Goal: Information Seeking & Learning: Learn about a topic

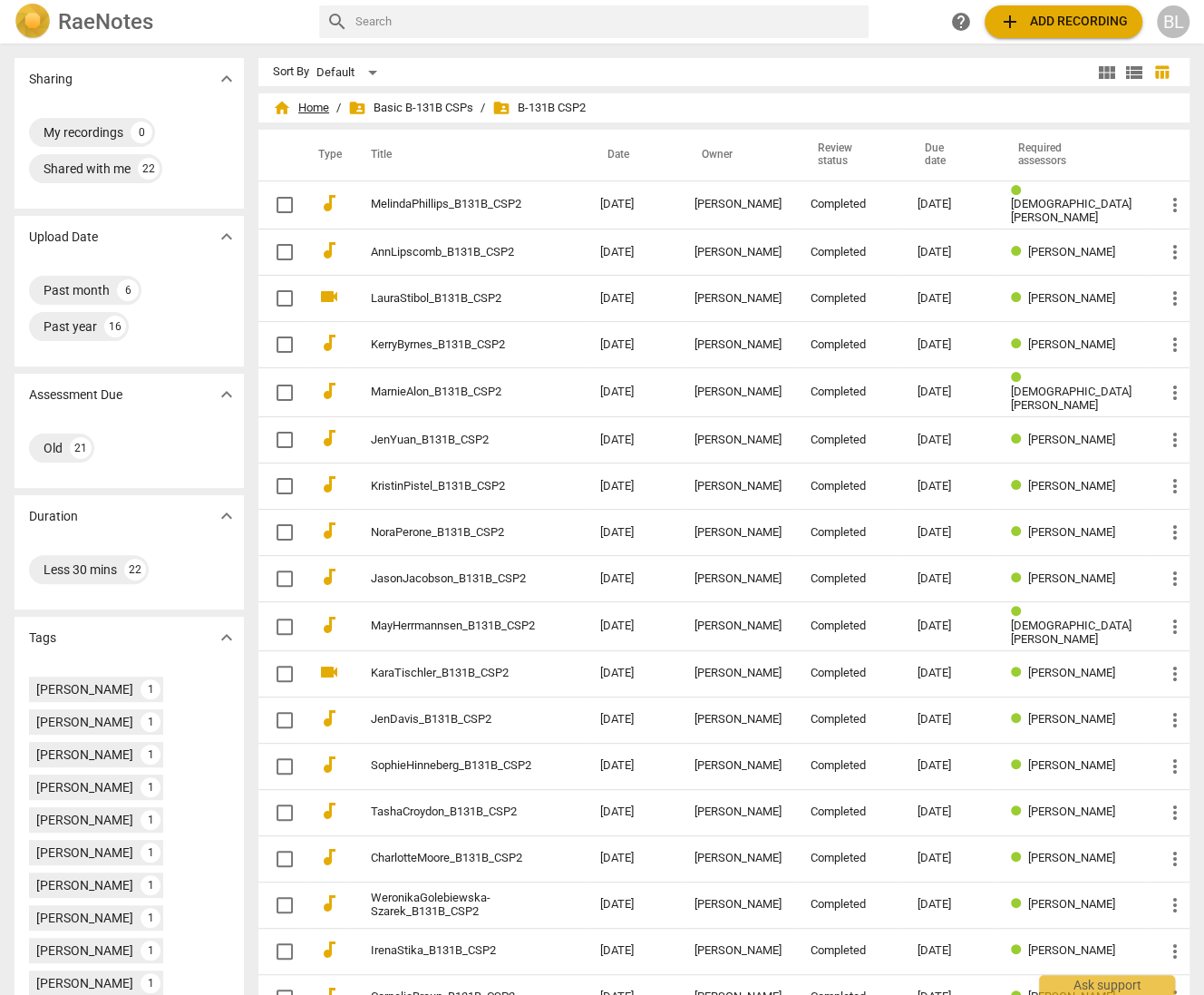
click at [329, 105] on span "home Home" at bounding box center [301, 107] width 56 height 18
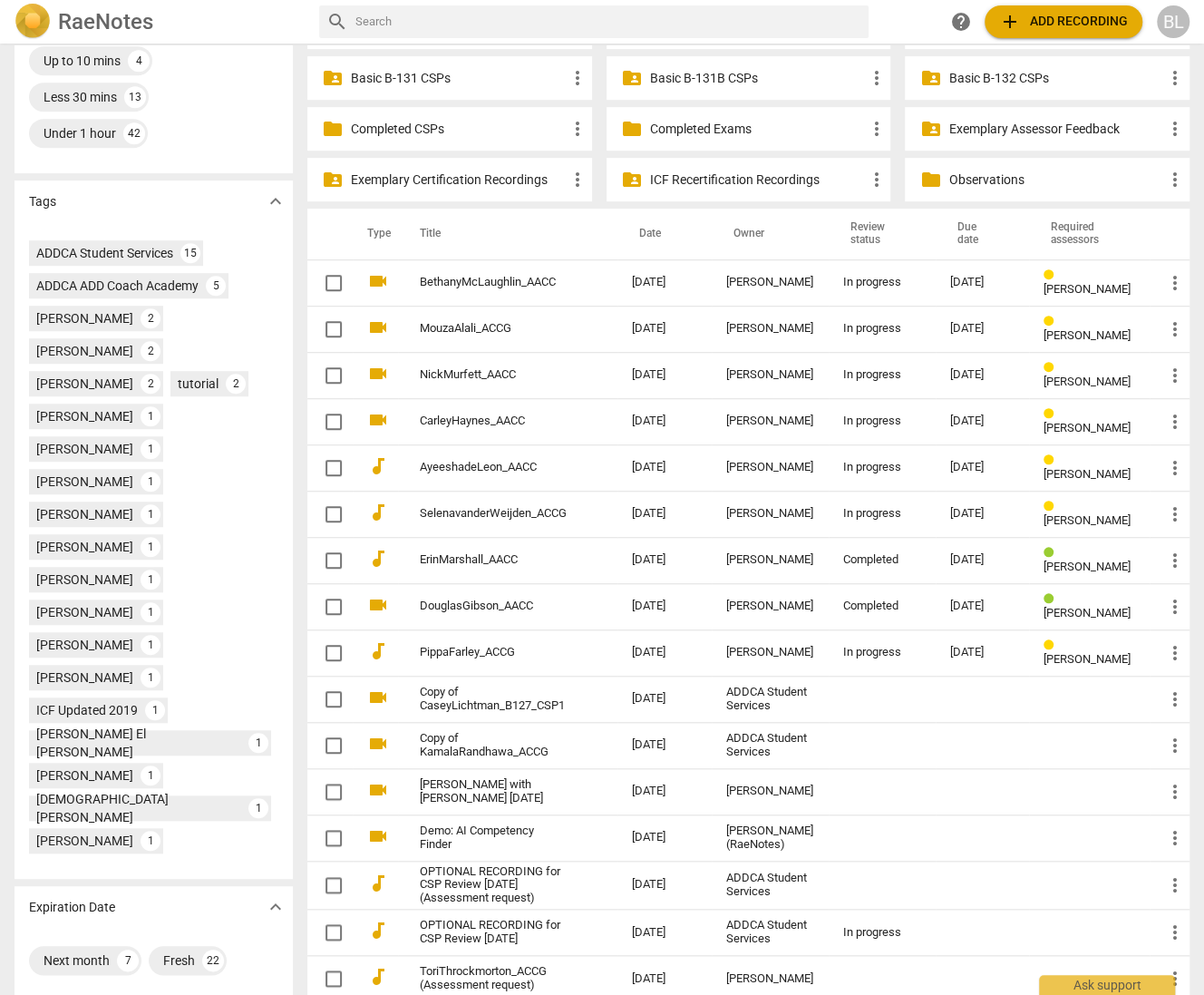
scroll to position [615, 0]
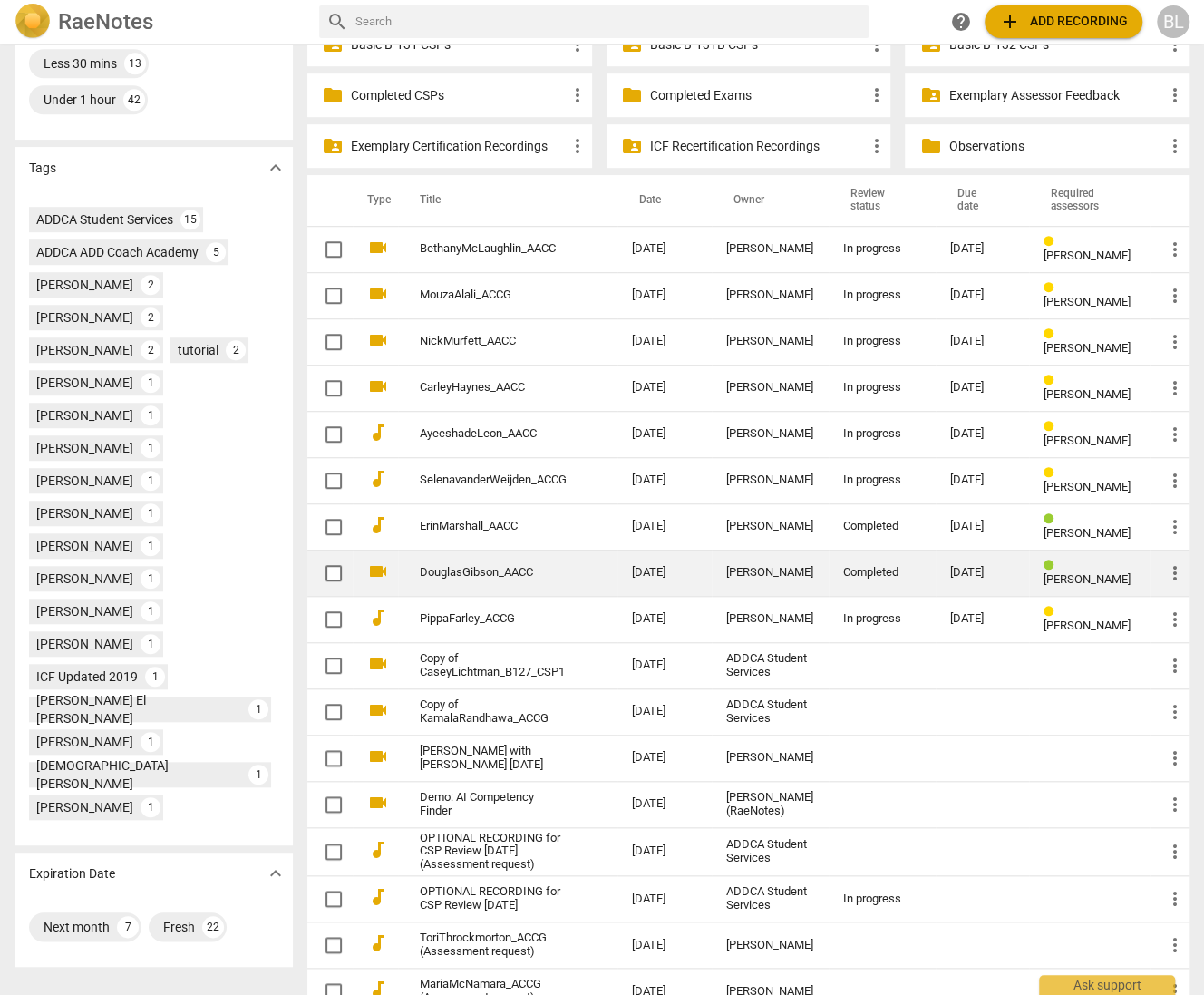
click at [1068, 572] on span "[PERSON_NAME]" at bounding box center [1086, 579] width 87 height 14
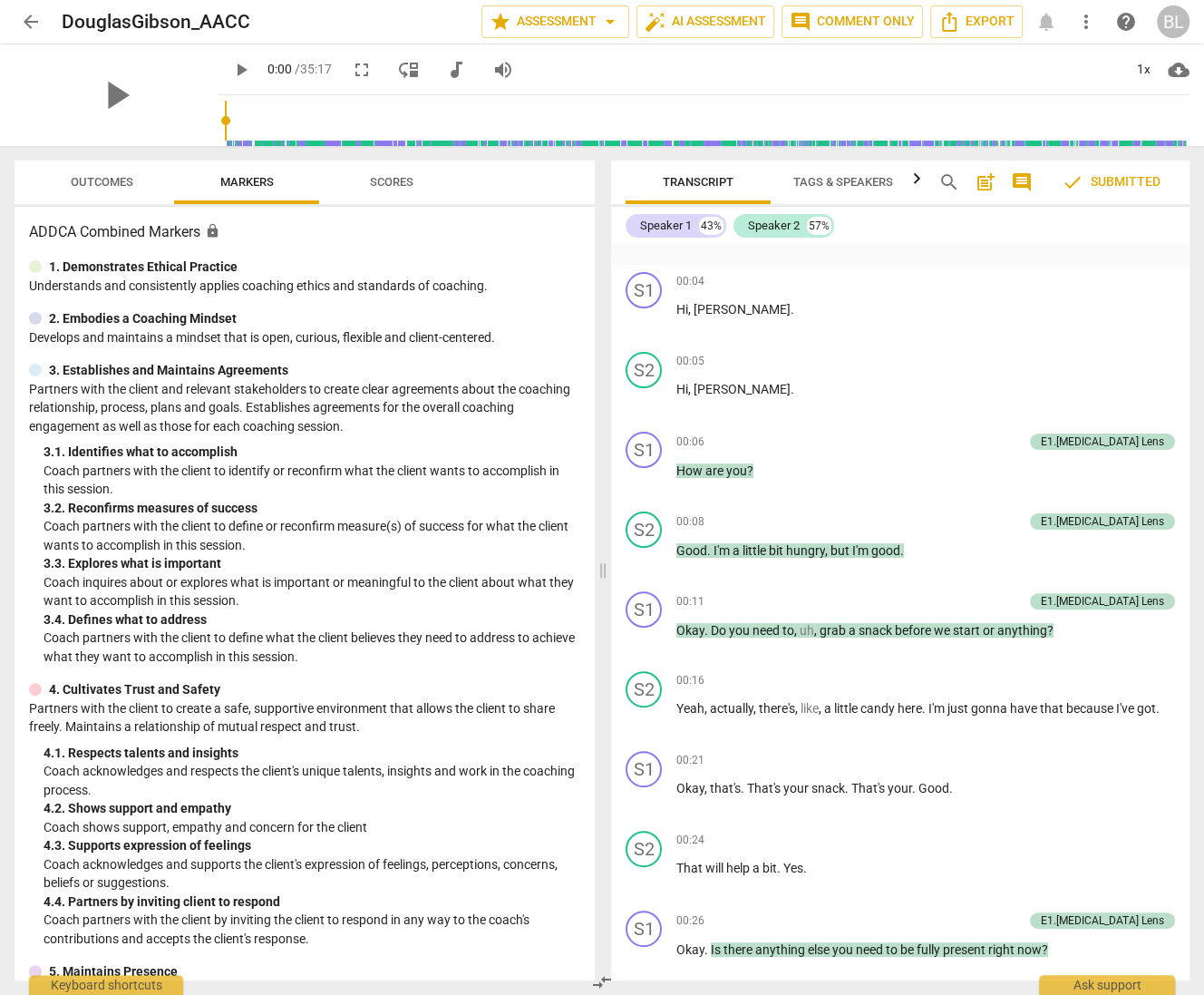
scroll to position [357, 0]
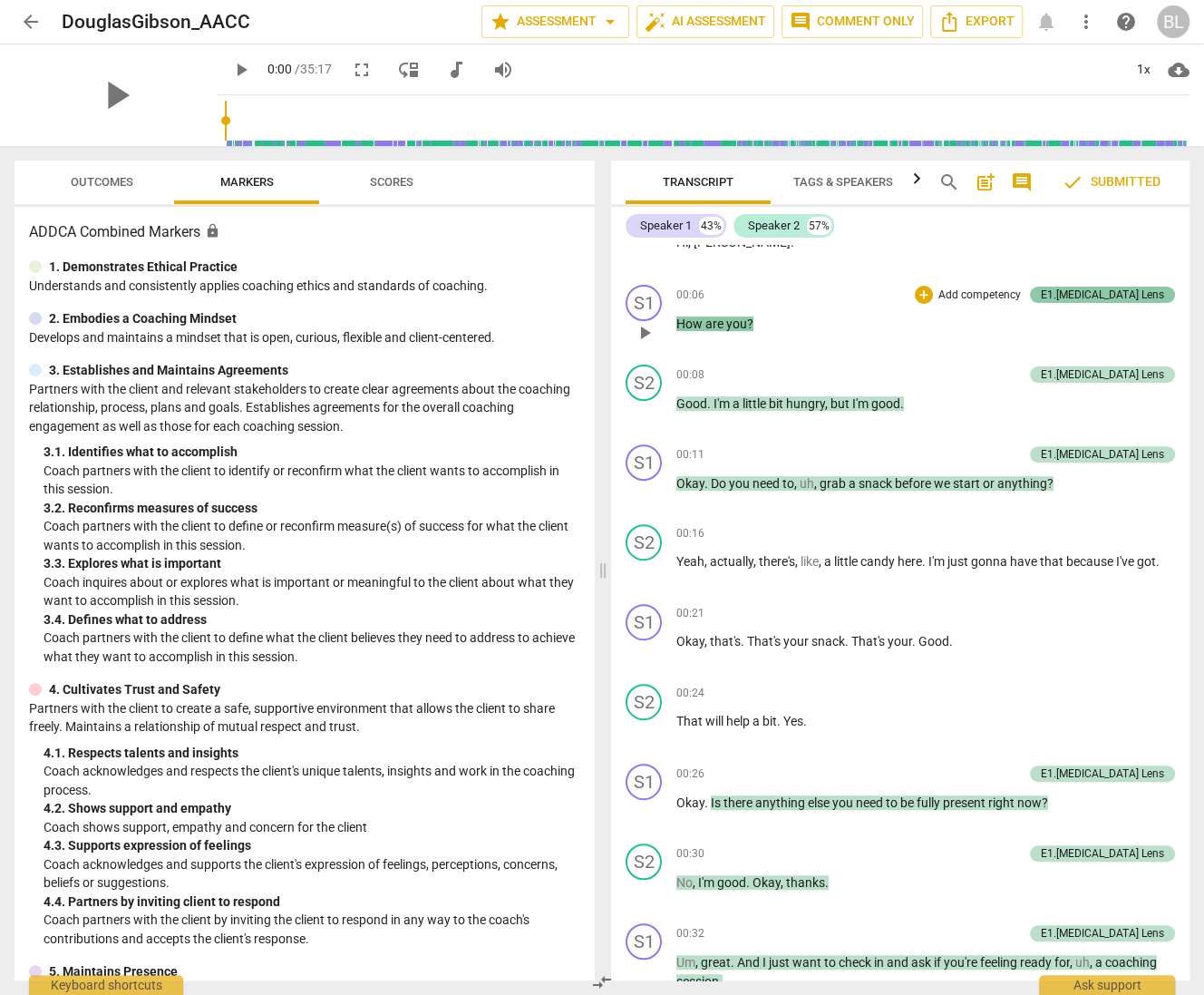
click at [1139, 293] on div "E1.[MEDICAL_DATA] Lens" at bounding box center [1102, 294] width 123 height 16
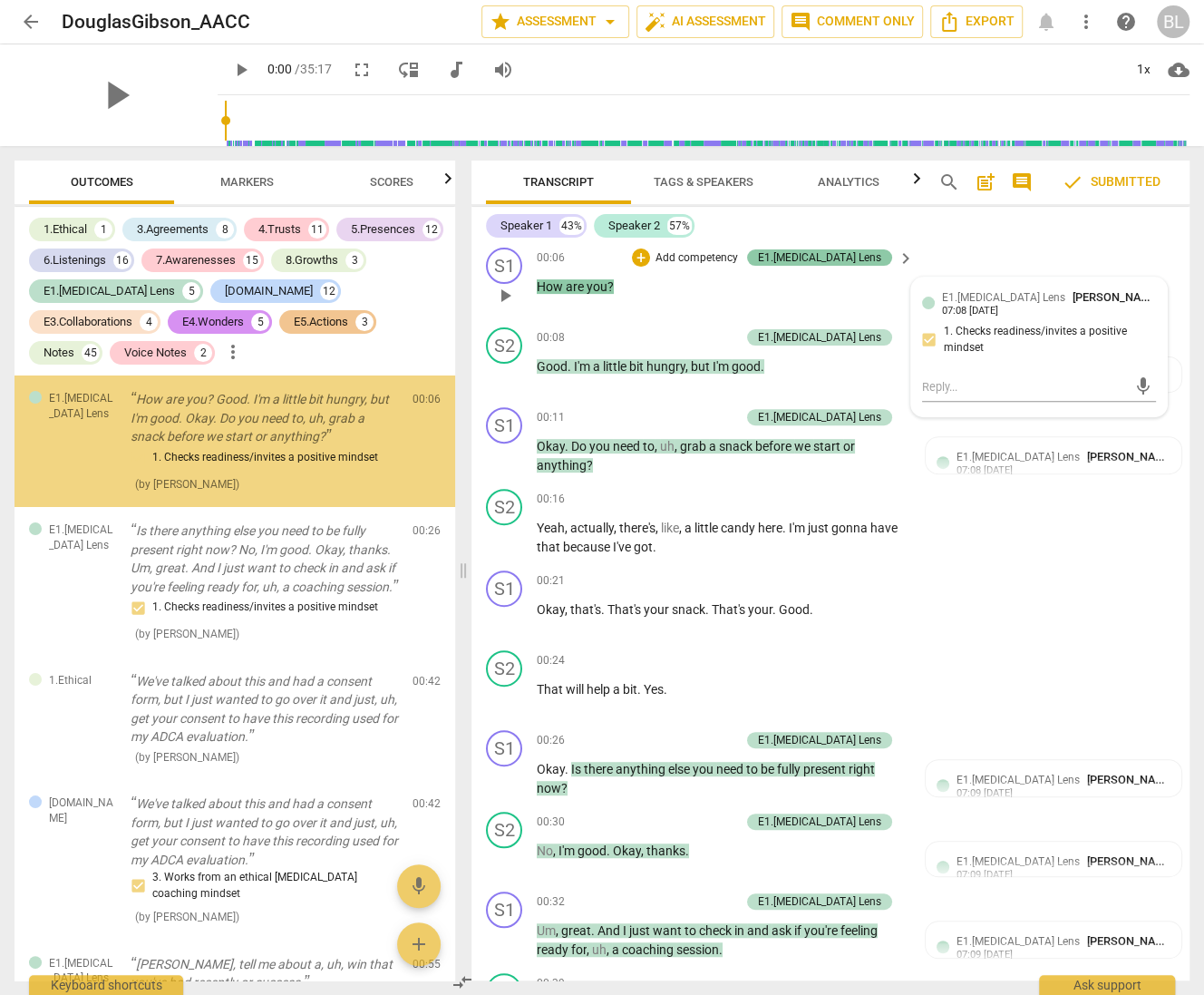
scroll to position [319, 0]
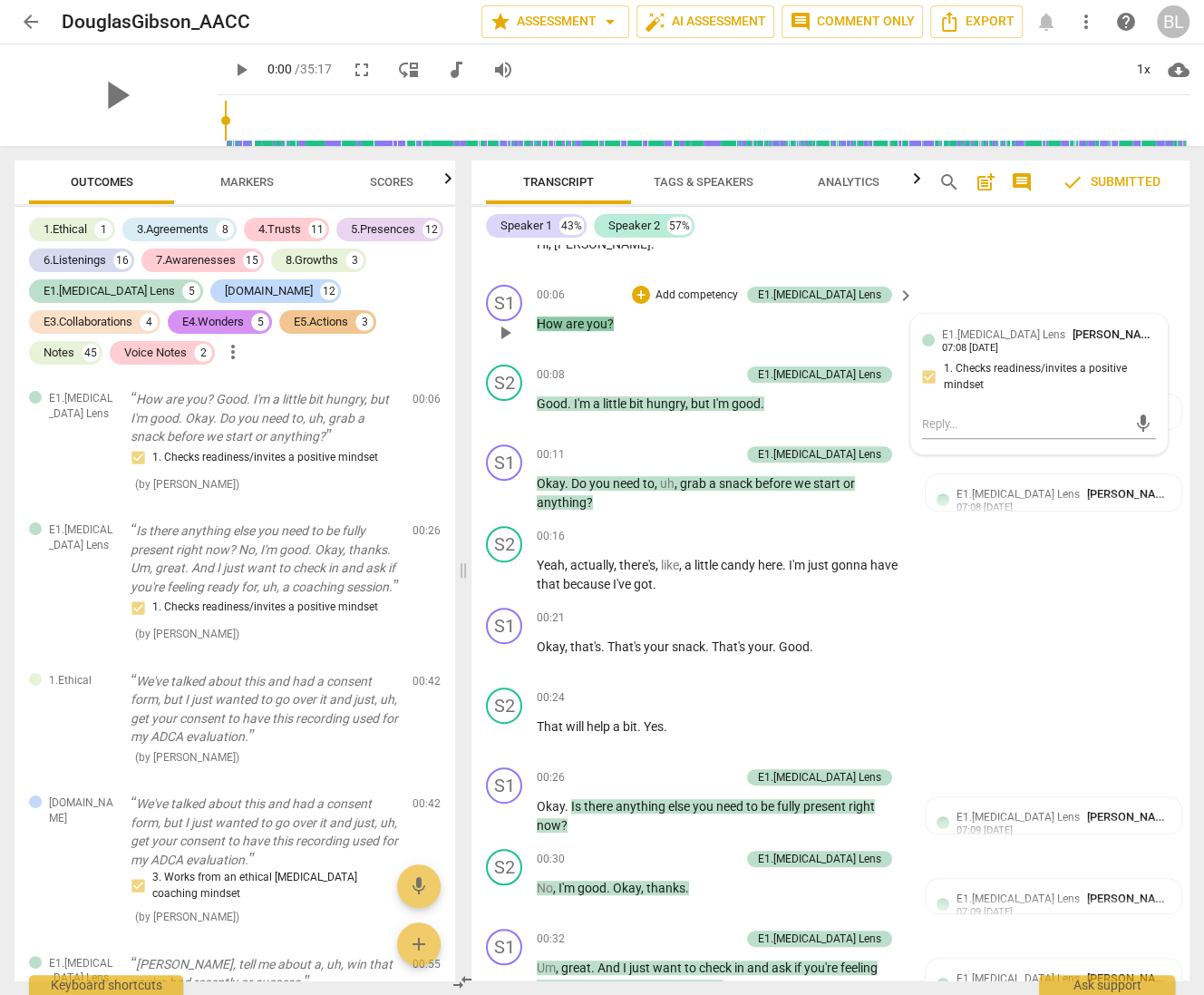
click at [1141, 278] on div "S1 play_arrow pause 00:06 + Add competency E1.[MEDICAL_DATA] Lens keyboard_arro…" at bounding box center [831, 317] width 719 height 80
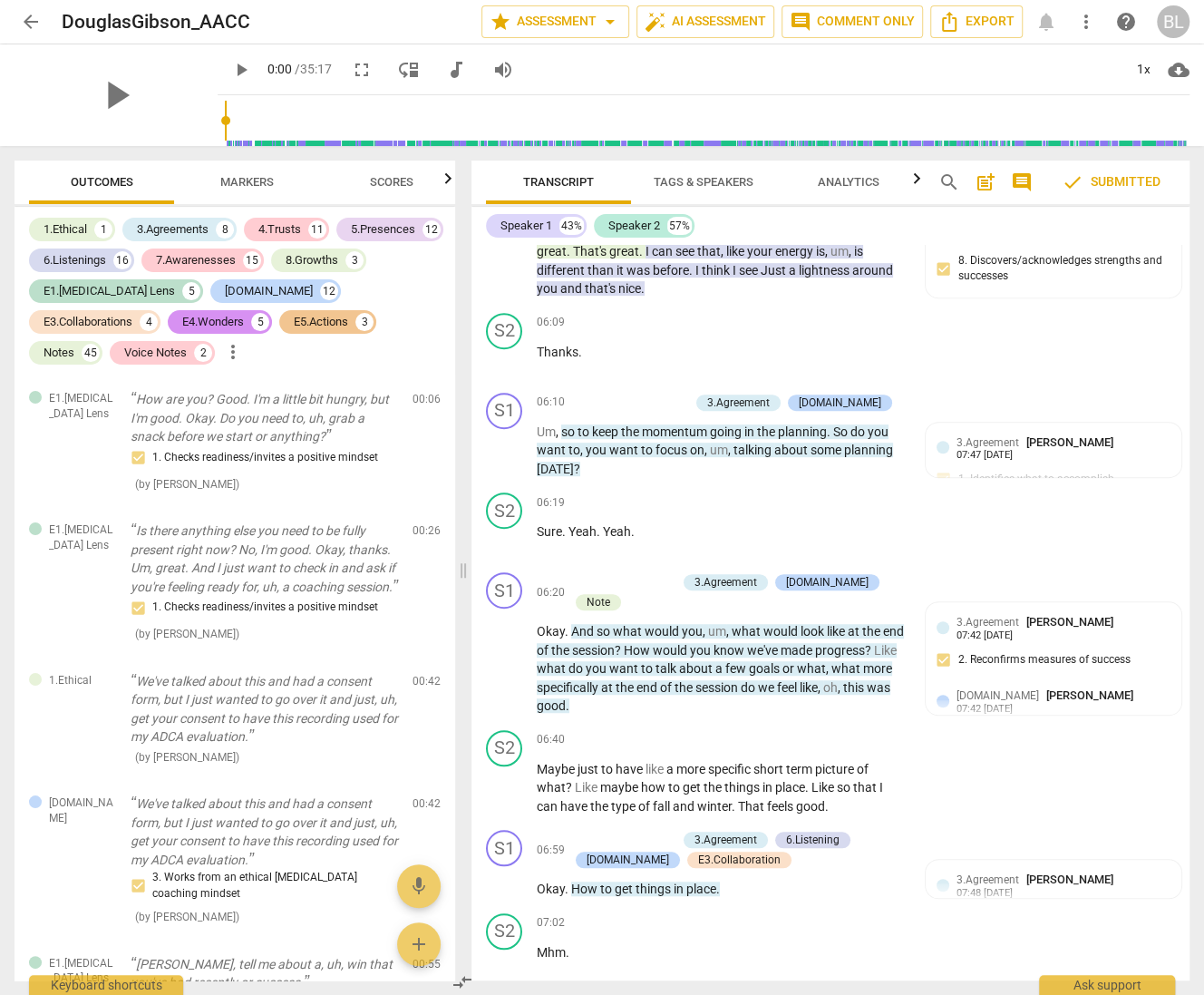
scroll to position [4363, 0]
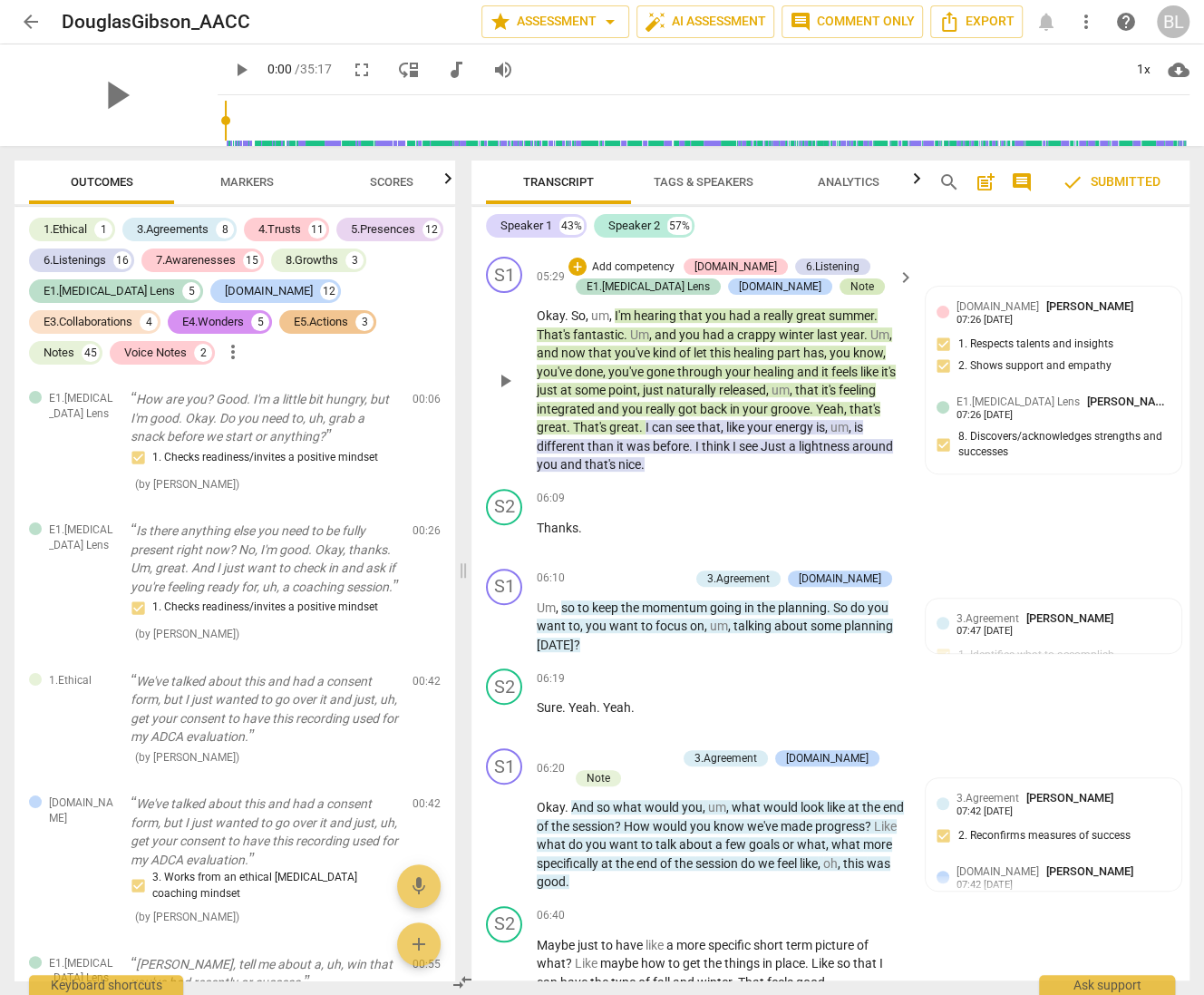
click at [850, 295] on div "Note" at bounding box center [861, 286] width 23 height 16
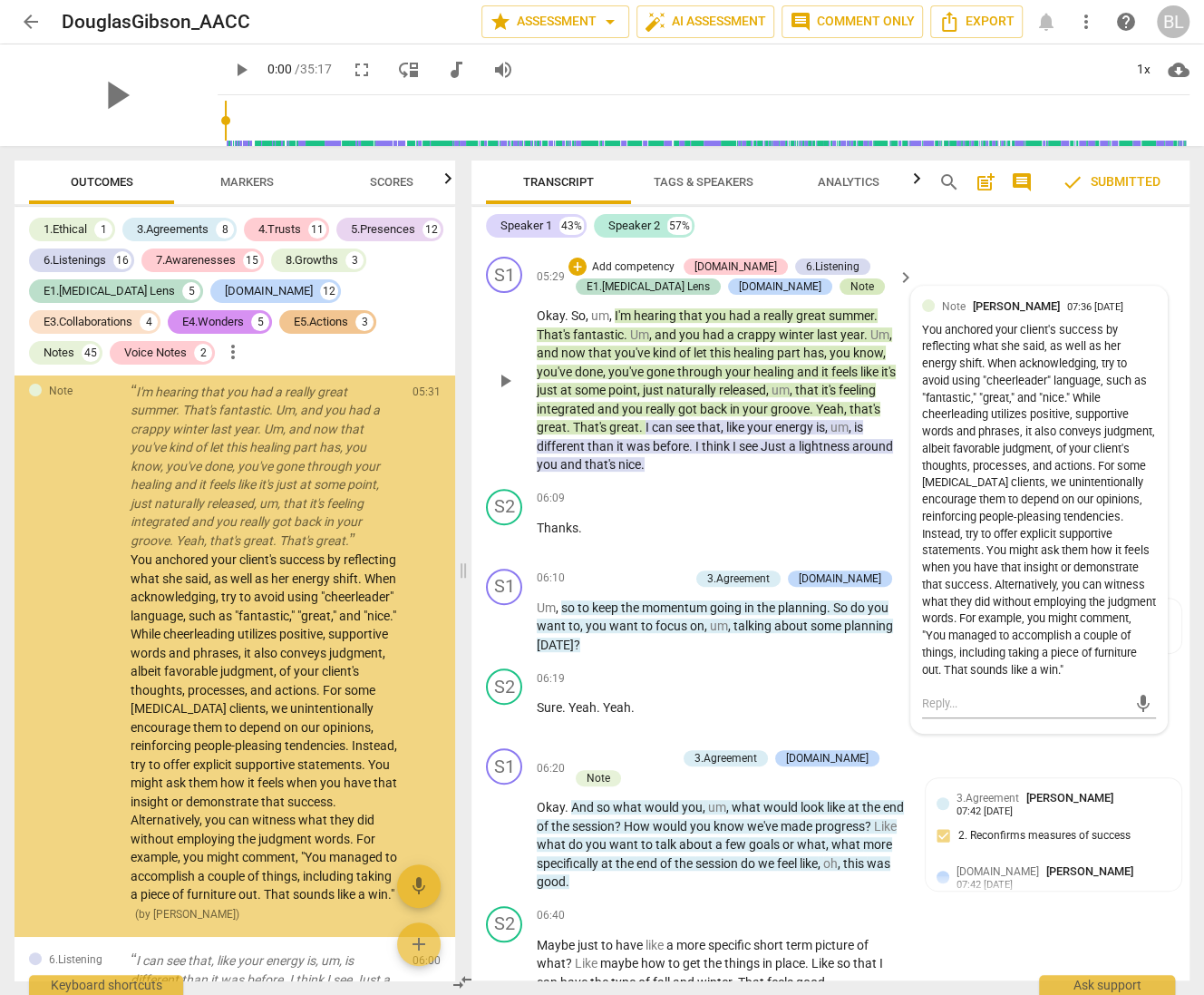
scroll to position [4104, 0]
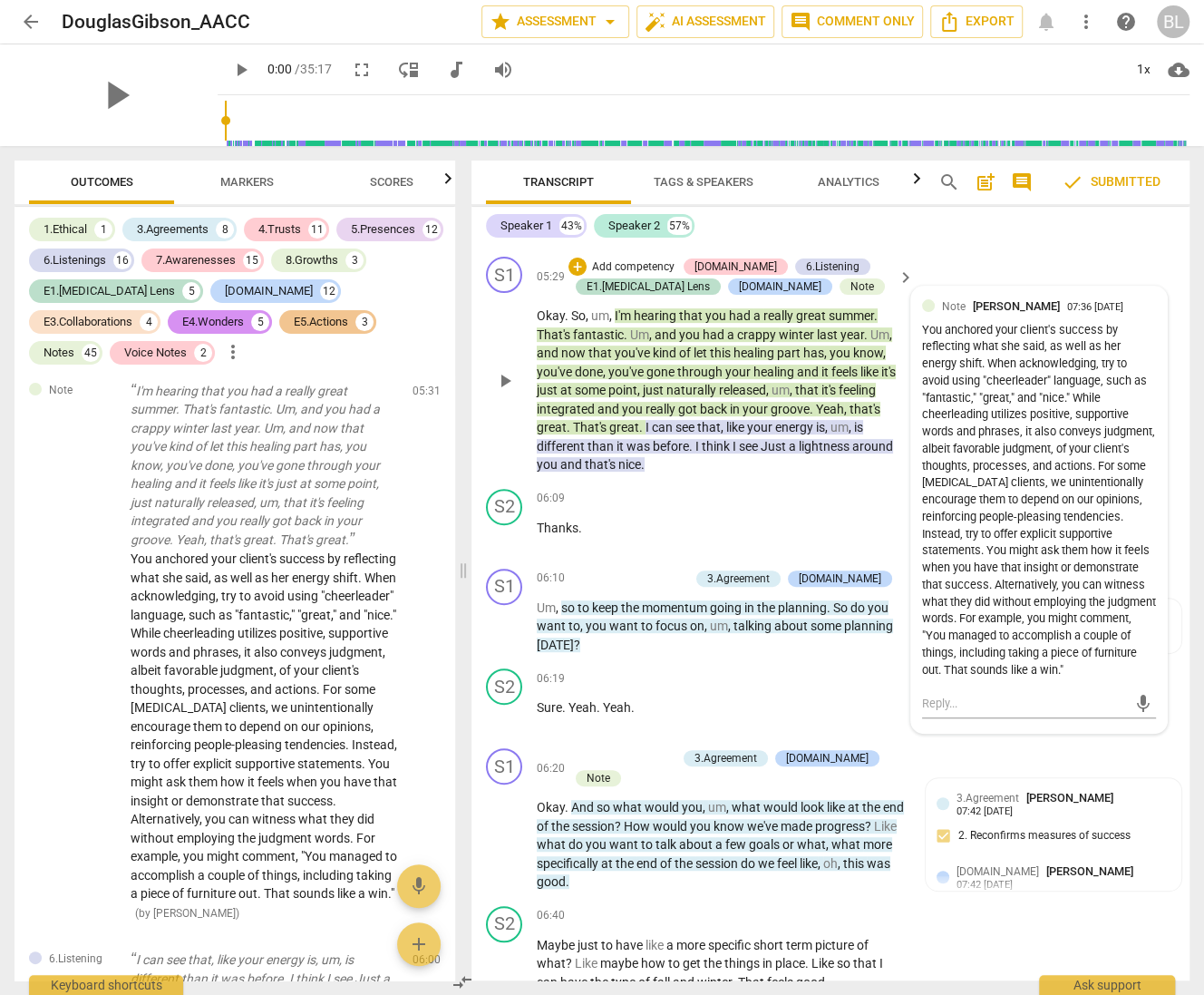
click at [754, 454] on span "see" at bounding box center [749, 446] width 21 height 15
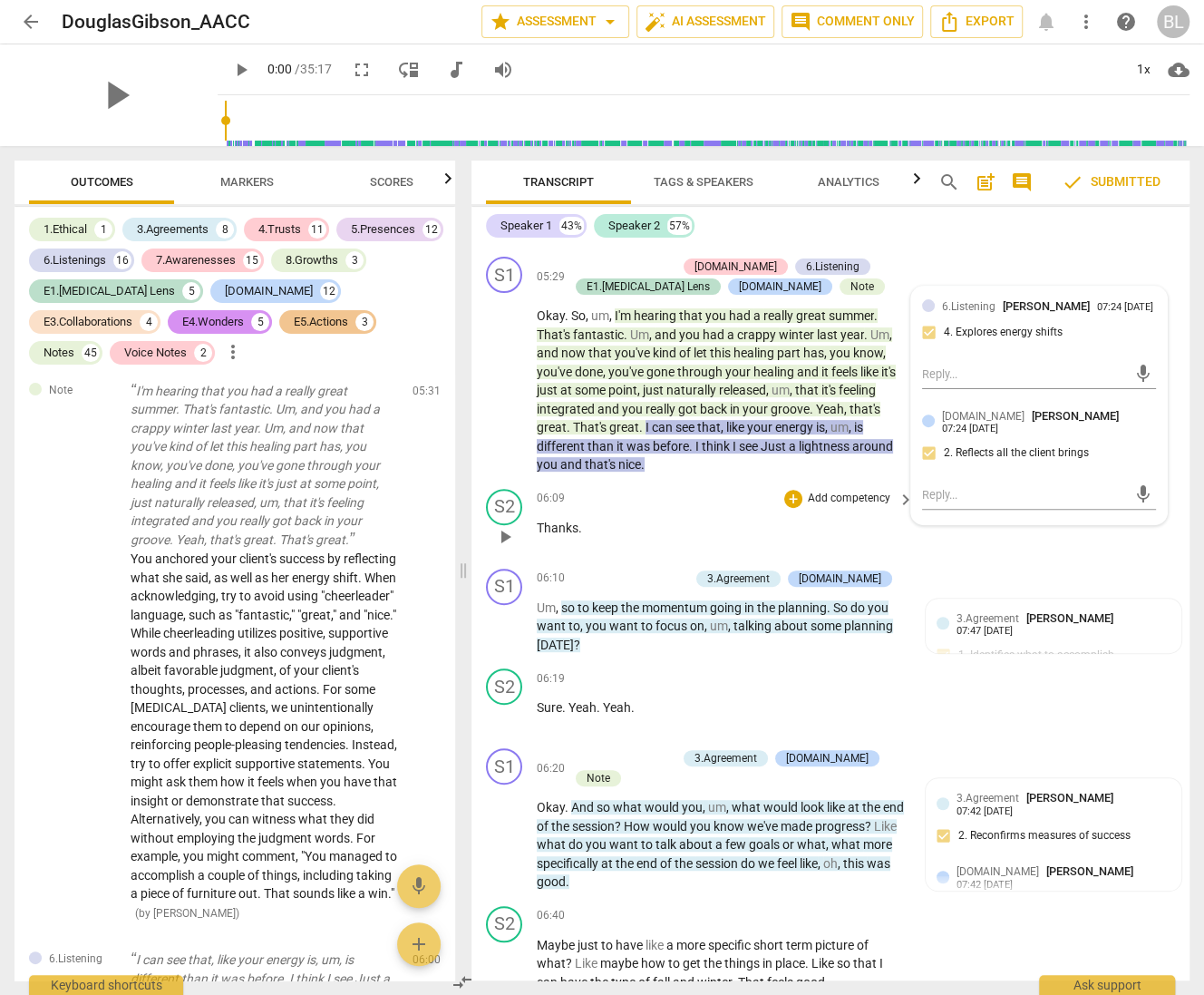
click at [1119, 582] on div "[PERSON_NAME] RESULTS : [PERSON_NAME], I am sorry to inform you that you have n…" at bounding box center [831, 612] width 719 height 736
click at [1086, 590] on div "S1 play_arrow pause 06:10 + Add competency 3.Agreement [DOMAIN_NAME] keyboard_a…" at bounding box center [831, 611] width 719 height 101
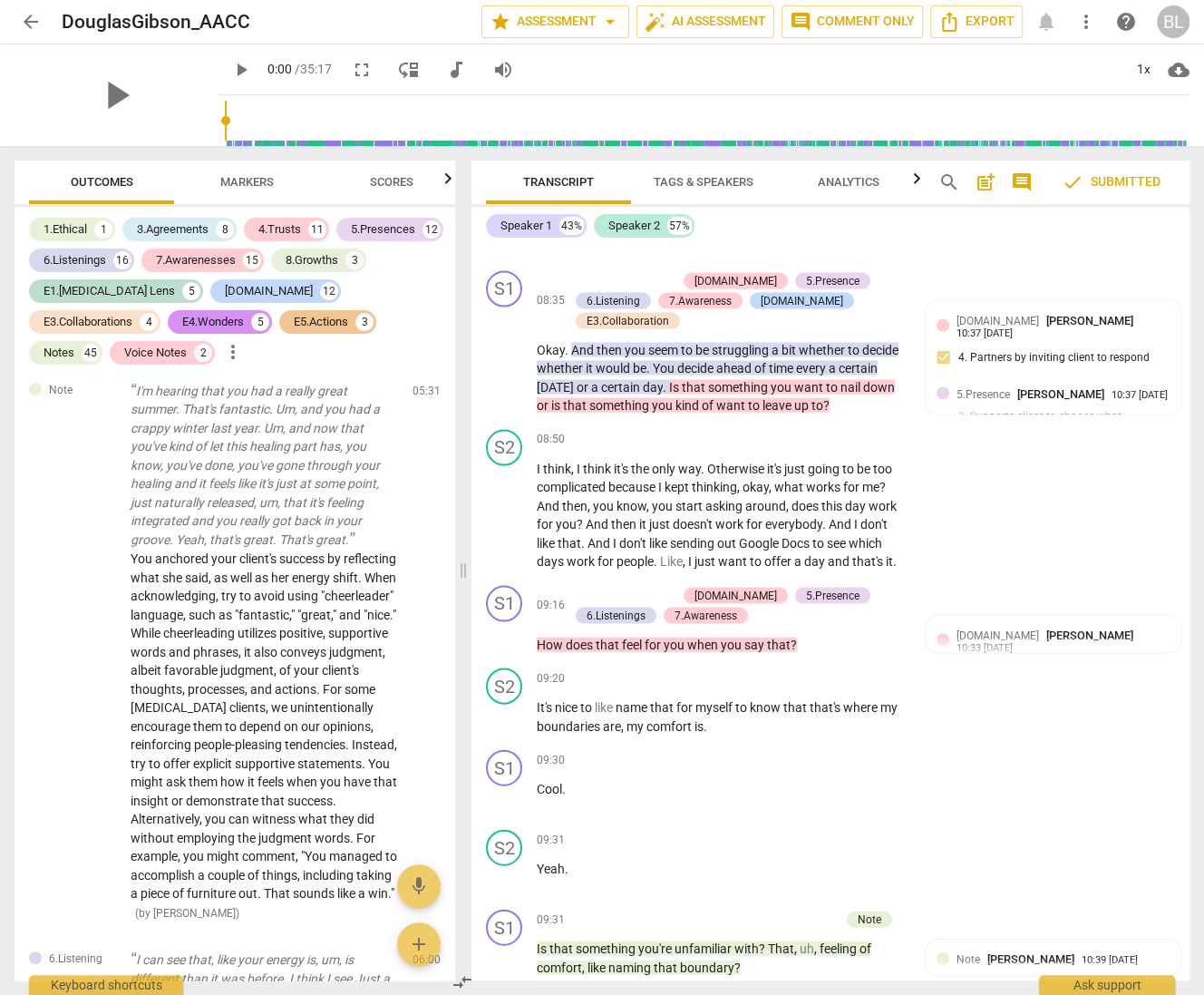
scroll to position [6112, 0]
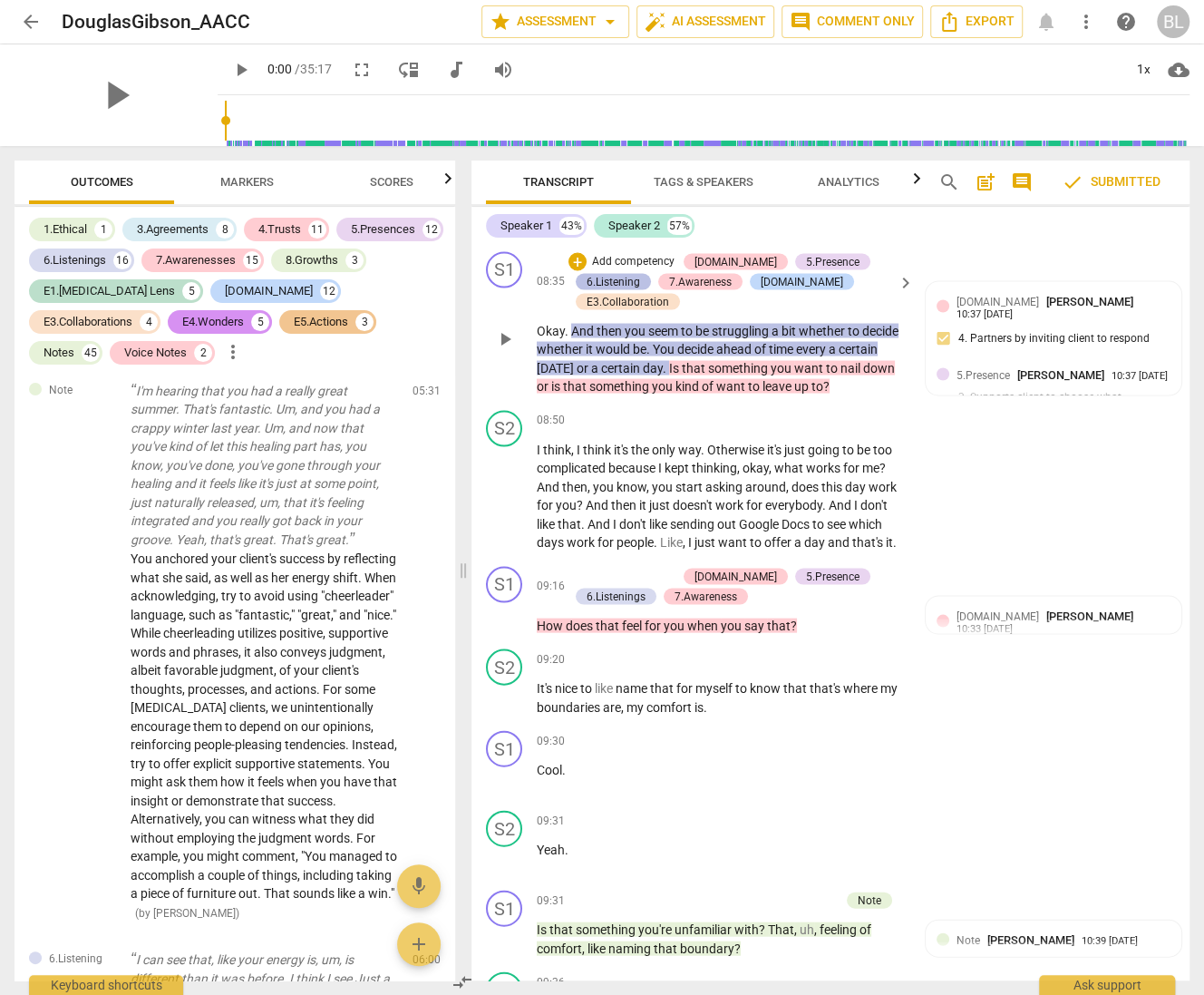
click at [615, 289] on div "6.Listening" at bounding box center [613, 280] width 53 height 16
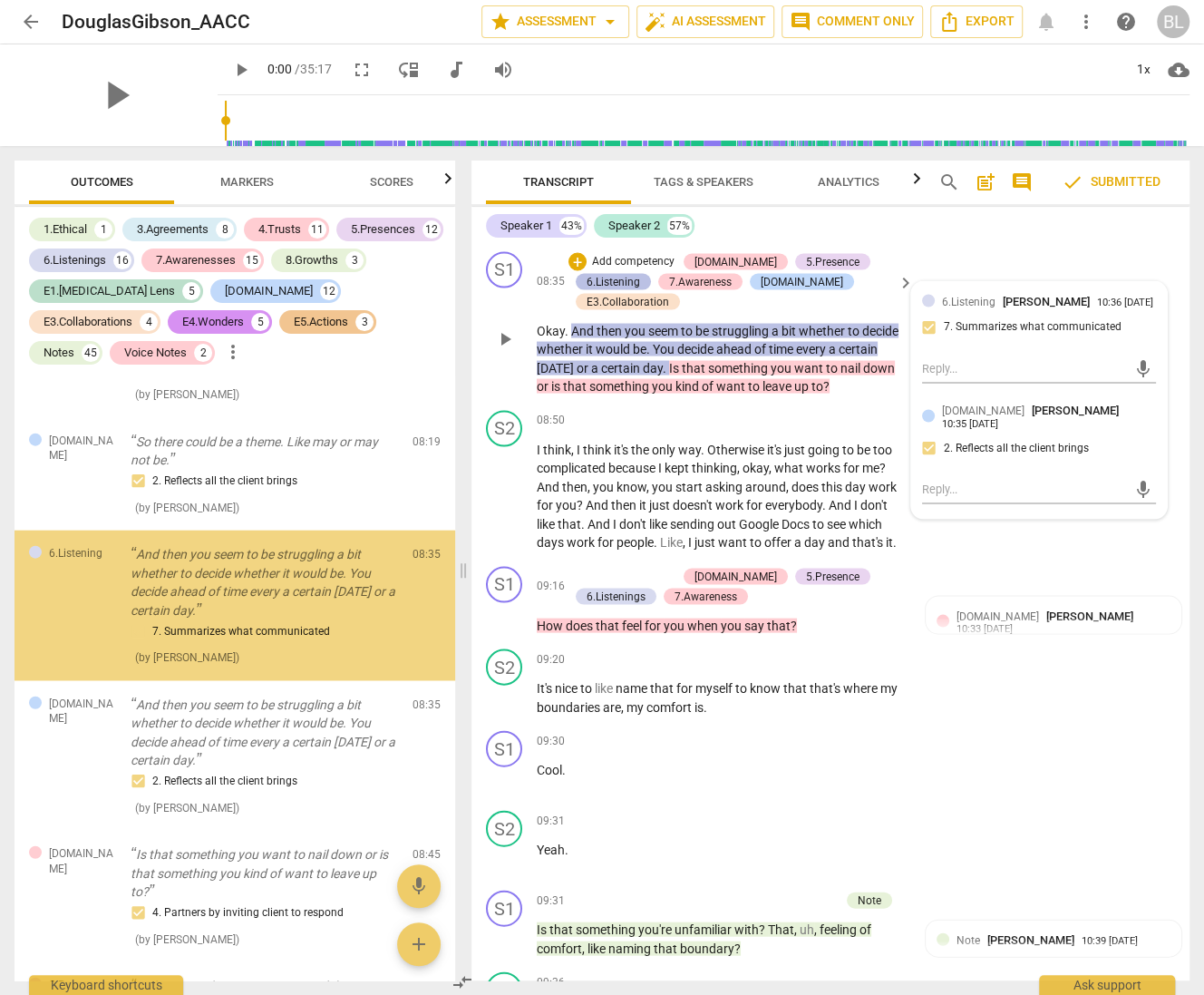
scroll to position [6514, 0]
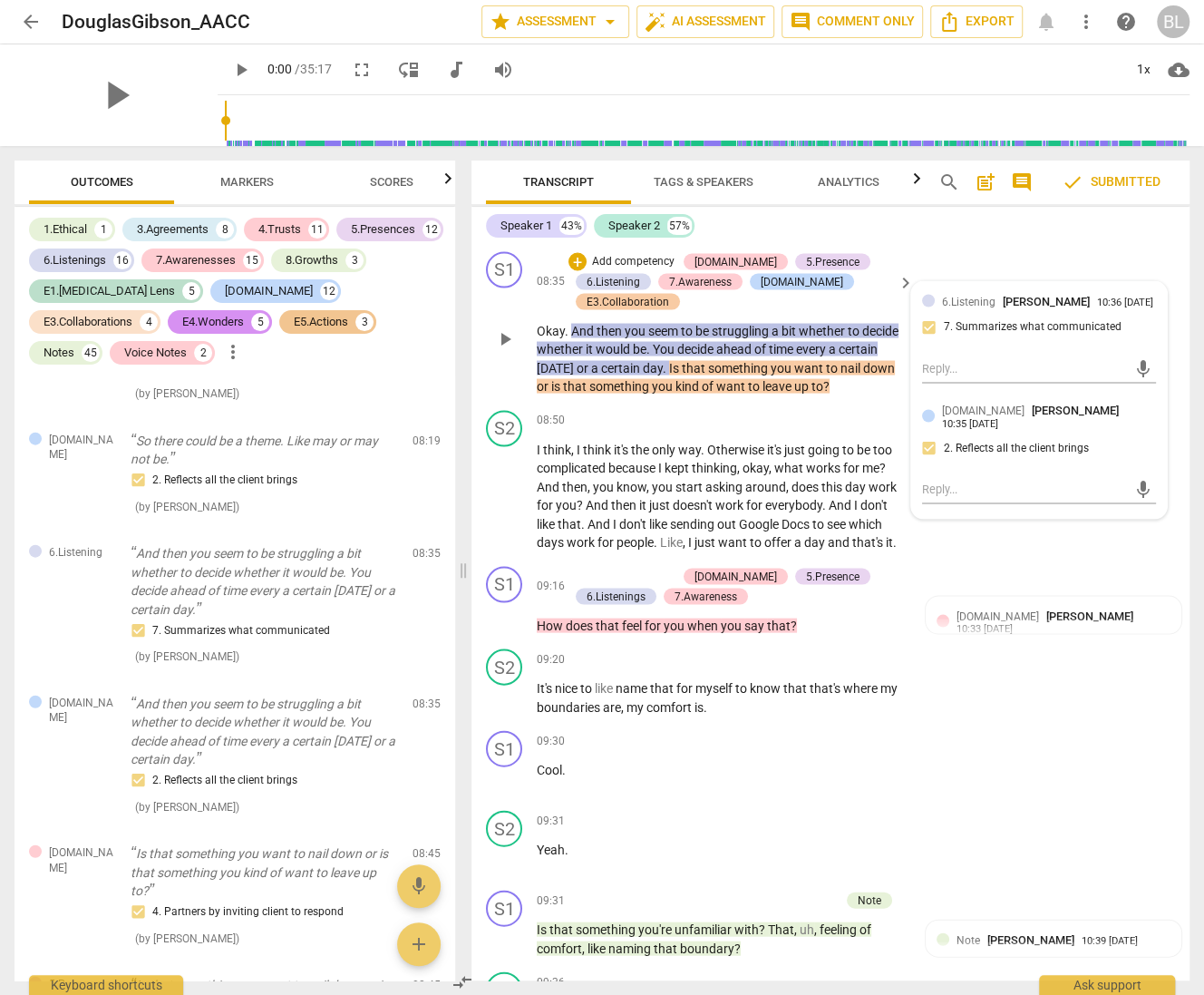
click at [637, 309] on div "E3.Collaboration" at bounding box center [628, 301] width 82 height 16
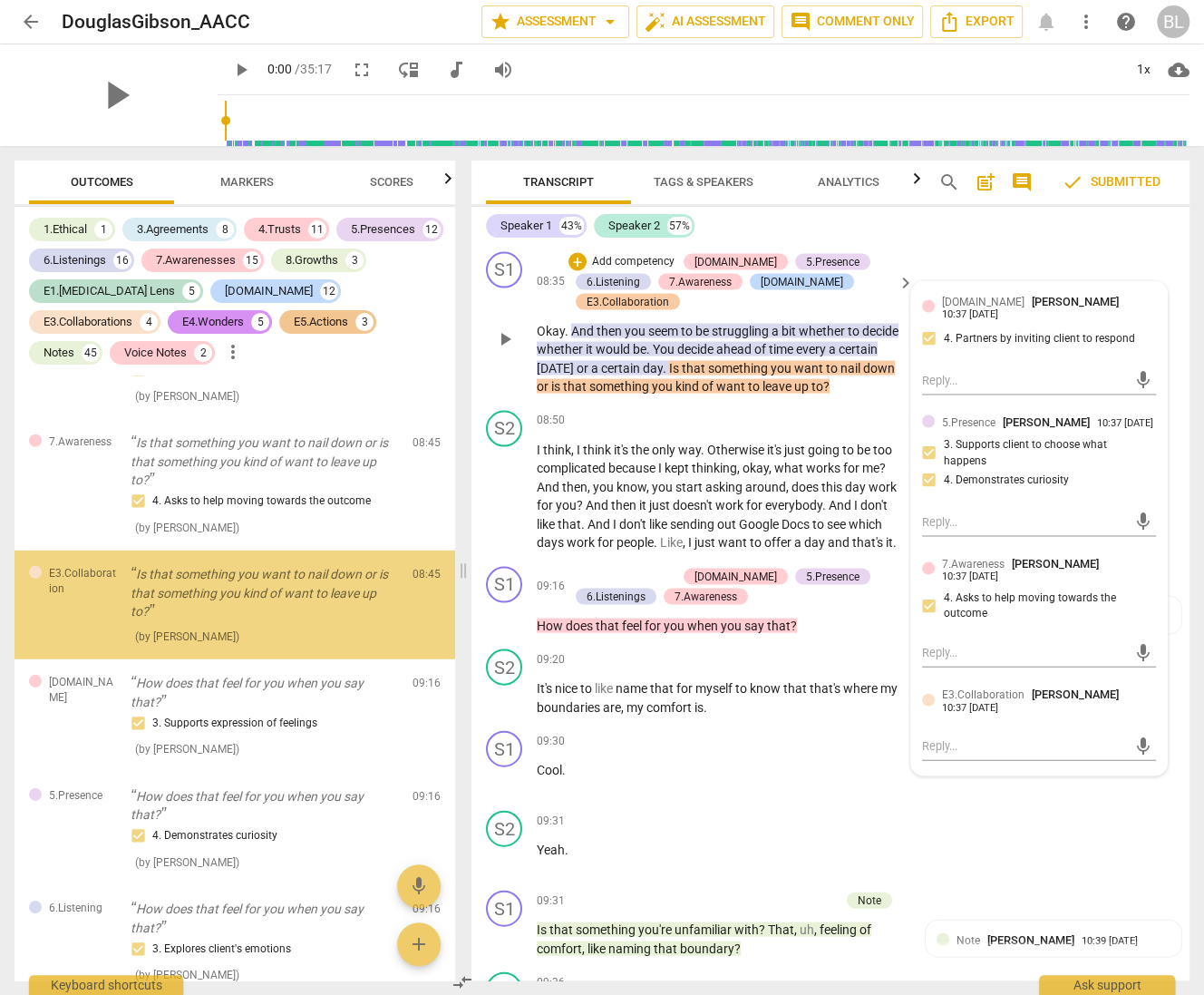
scroll to position [7210, 0]
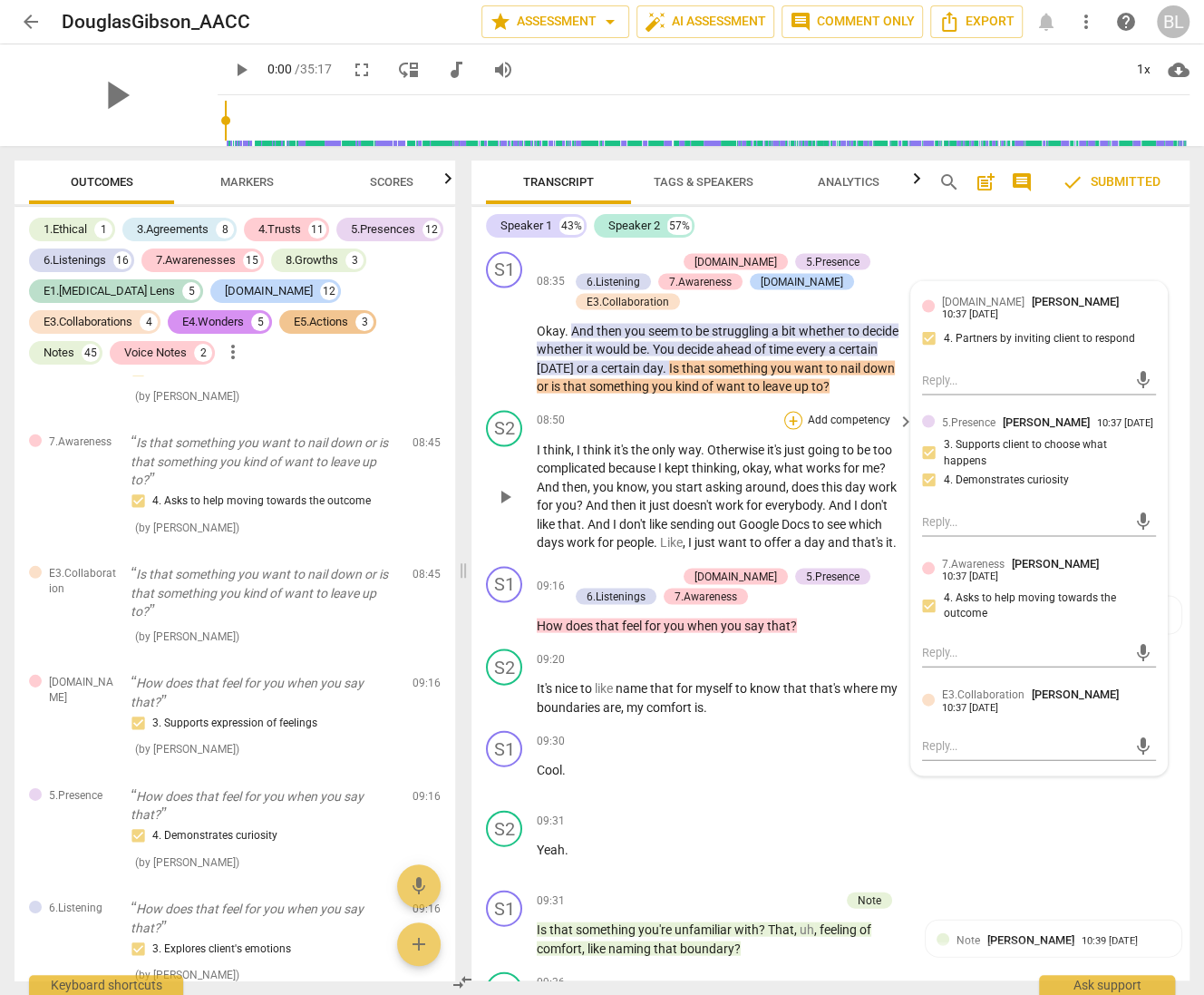
click at [790, 429] on div "+" at bounding box center [792, 419] width 18 height 18
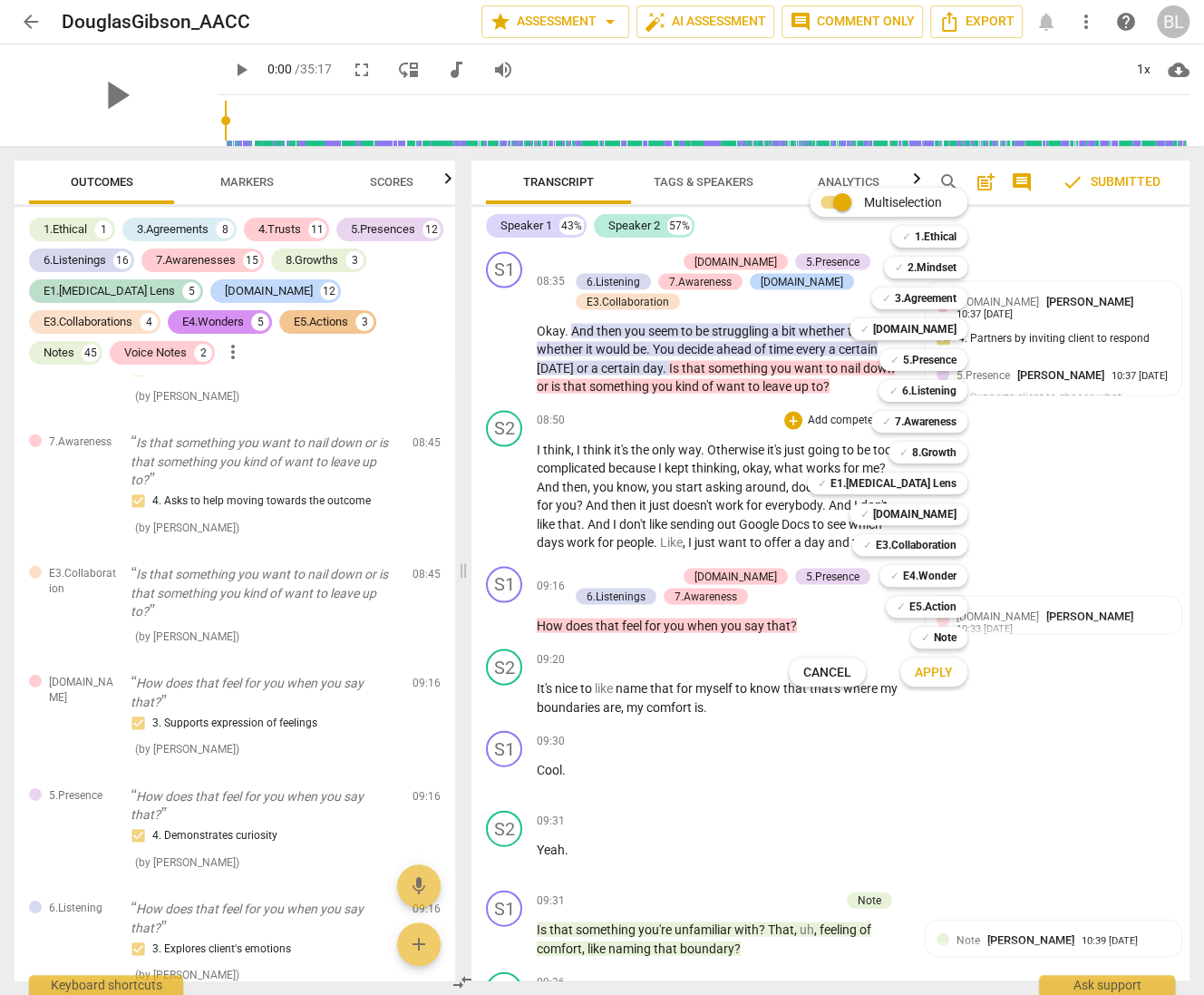
drag, startPoint x: 721, startPoint y: 427, endPoint x: 732, endPoint y: 425, distance: 11.2
click at [729, 426] on div at bounding box center [602, 498] width 1204 height 995
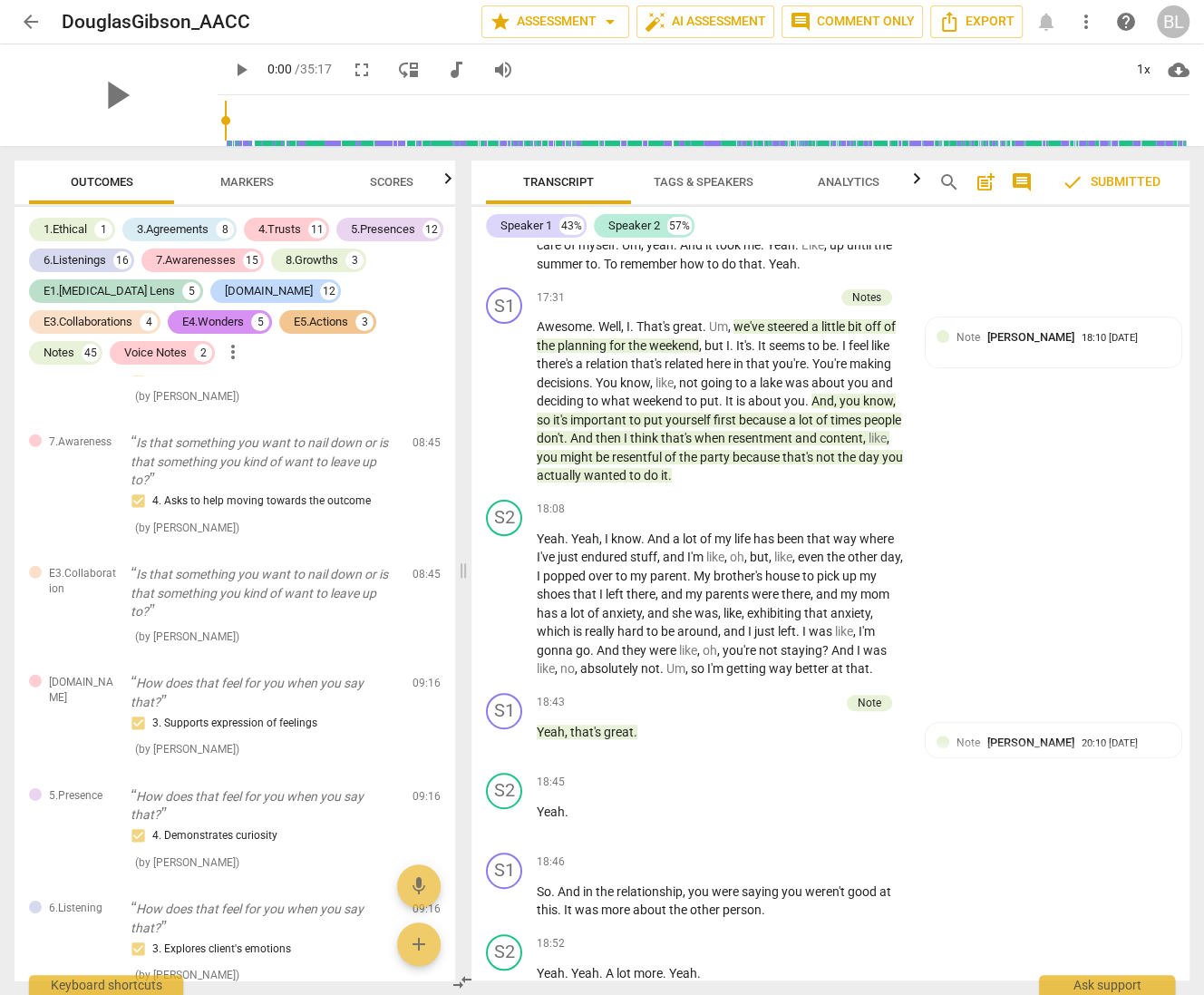
scroll to position [12312, 0]
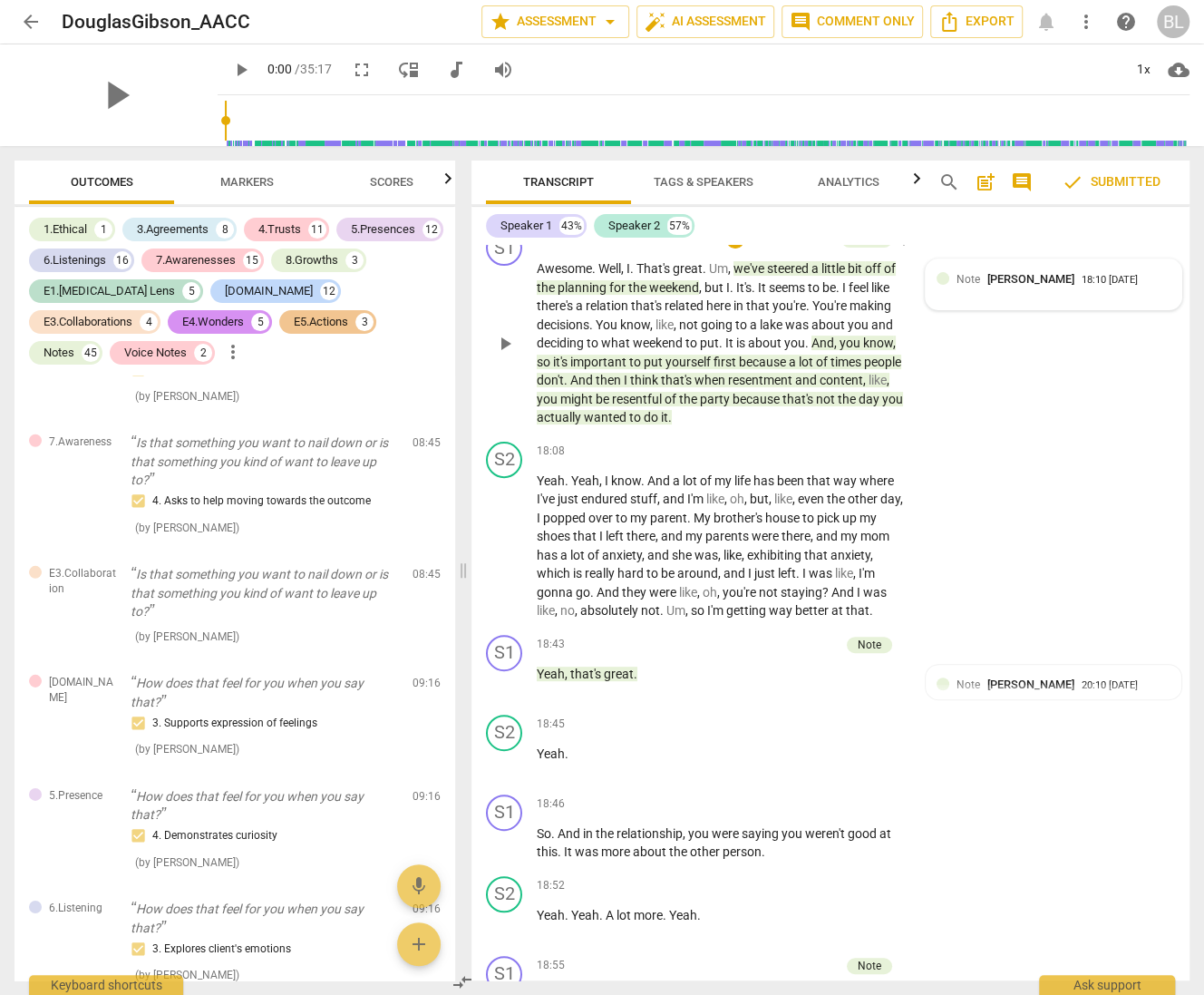
click at [1091, 287] on div "18:10 [DATE]" at bounding box center [1110, 280] width 56 height 12
click at [1120, 222] on div "S2 play_arrow pause 17:02 + Add competency keyboard_arrow_right Well , I was ju…" at bounding box center [831, 162] width 719 height 119
click at [795, 387] on span "resentment" at bounding box center [762, 380] width 67 height 15
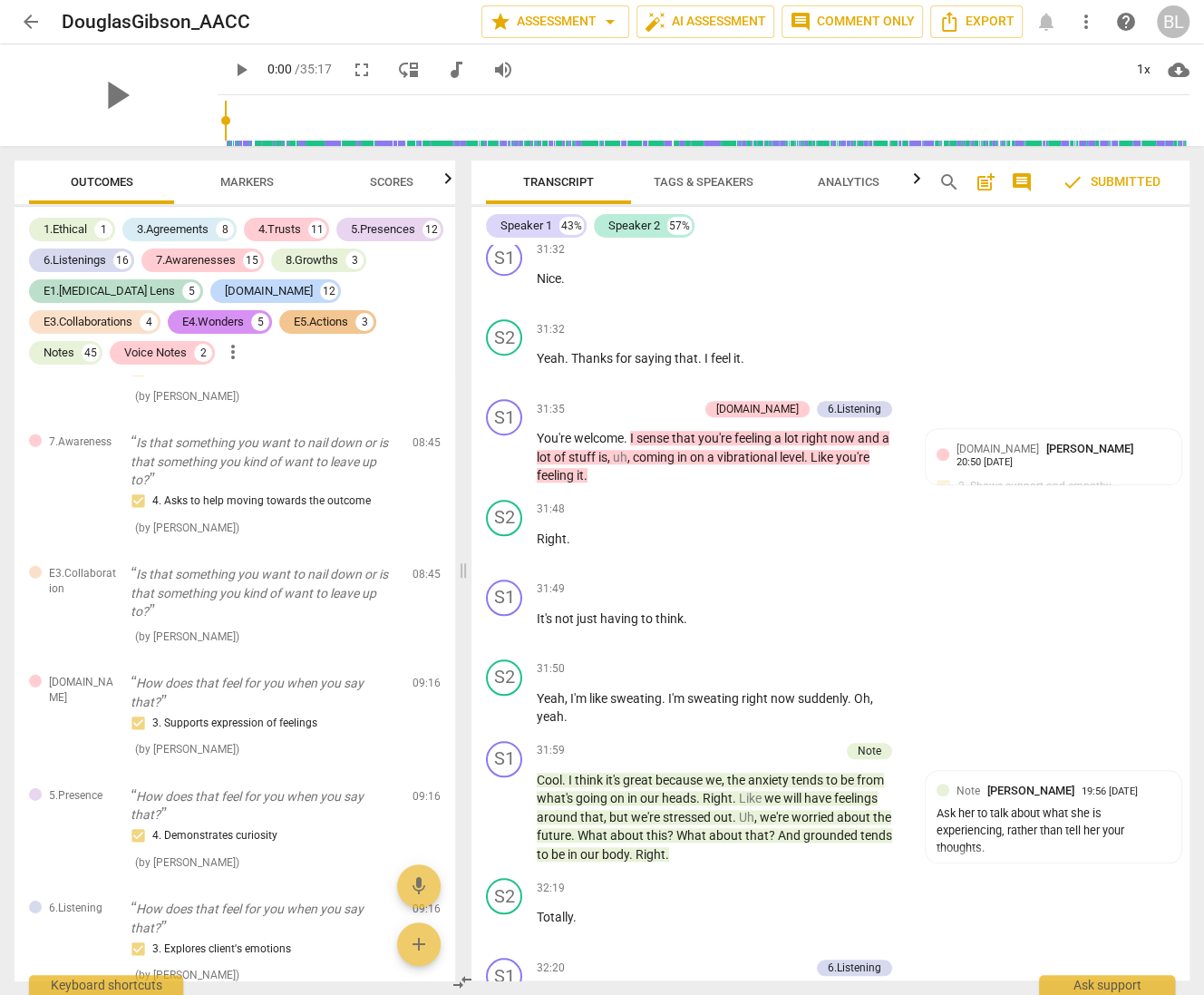
scroll to position [24869, 0]
